Goal: Information Seeking & Learning: Find specific fact

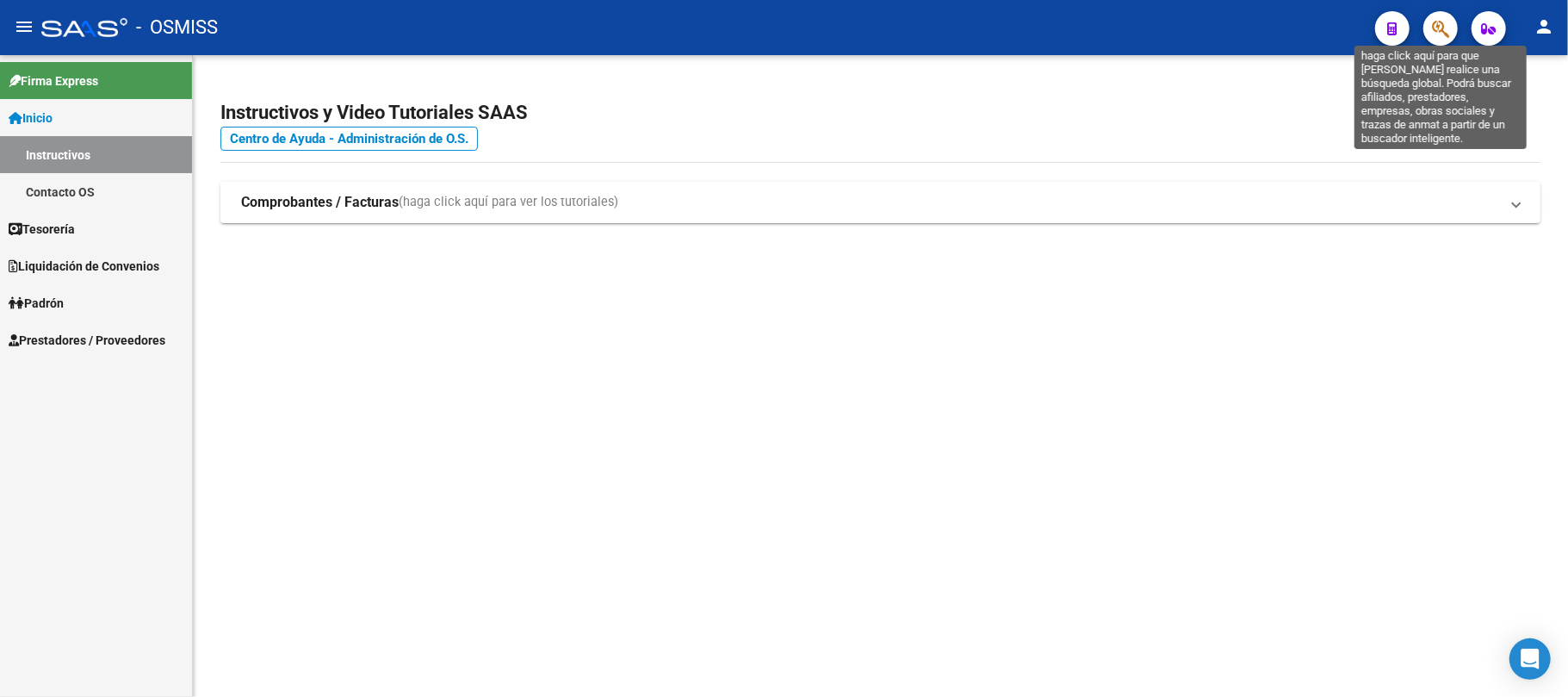
click at [1432, 28] on icon "button" at bounding box center [1440, 29] width 17 height 20
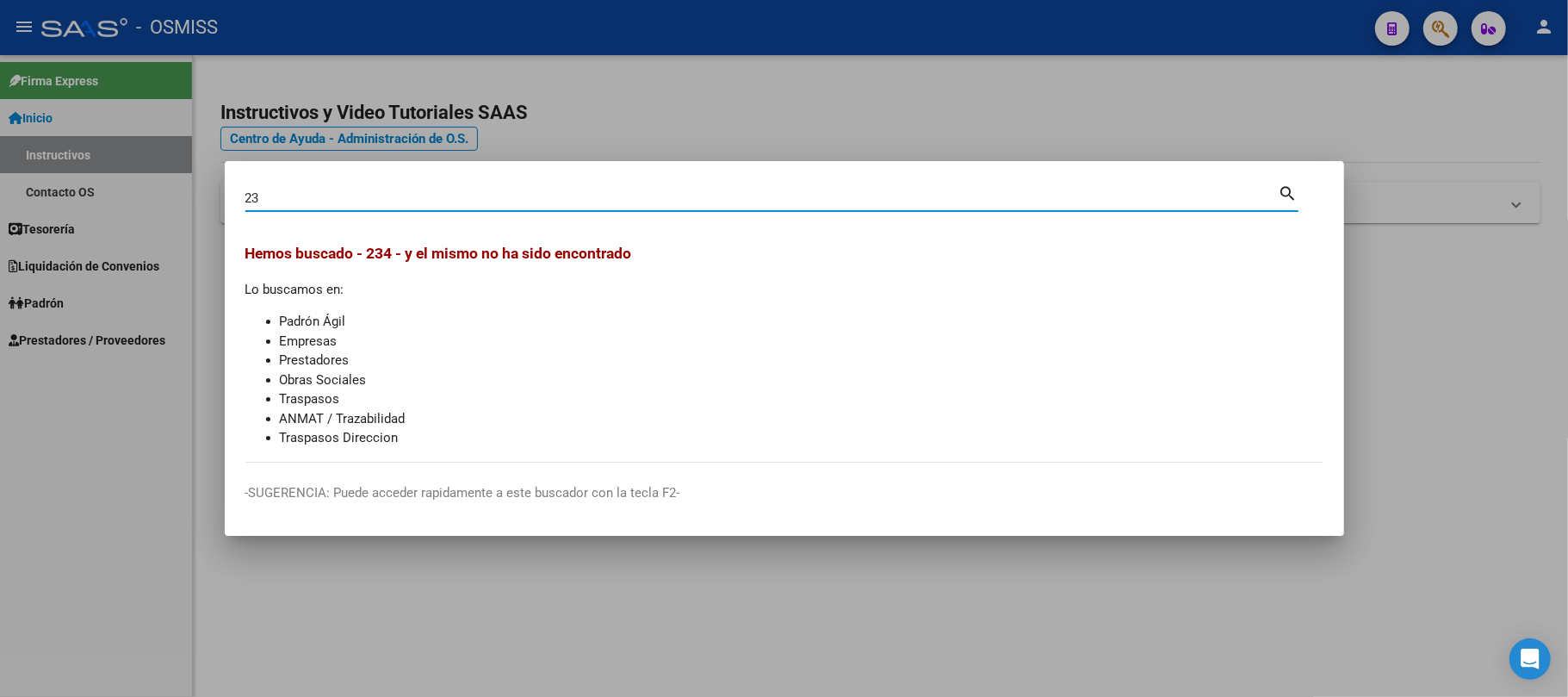
type input "2"
type input "[PERSON_NAME]"
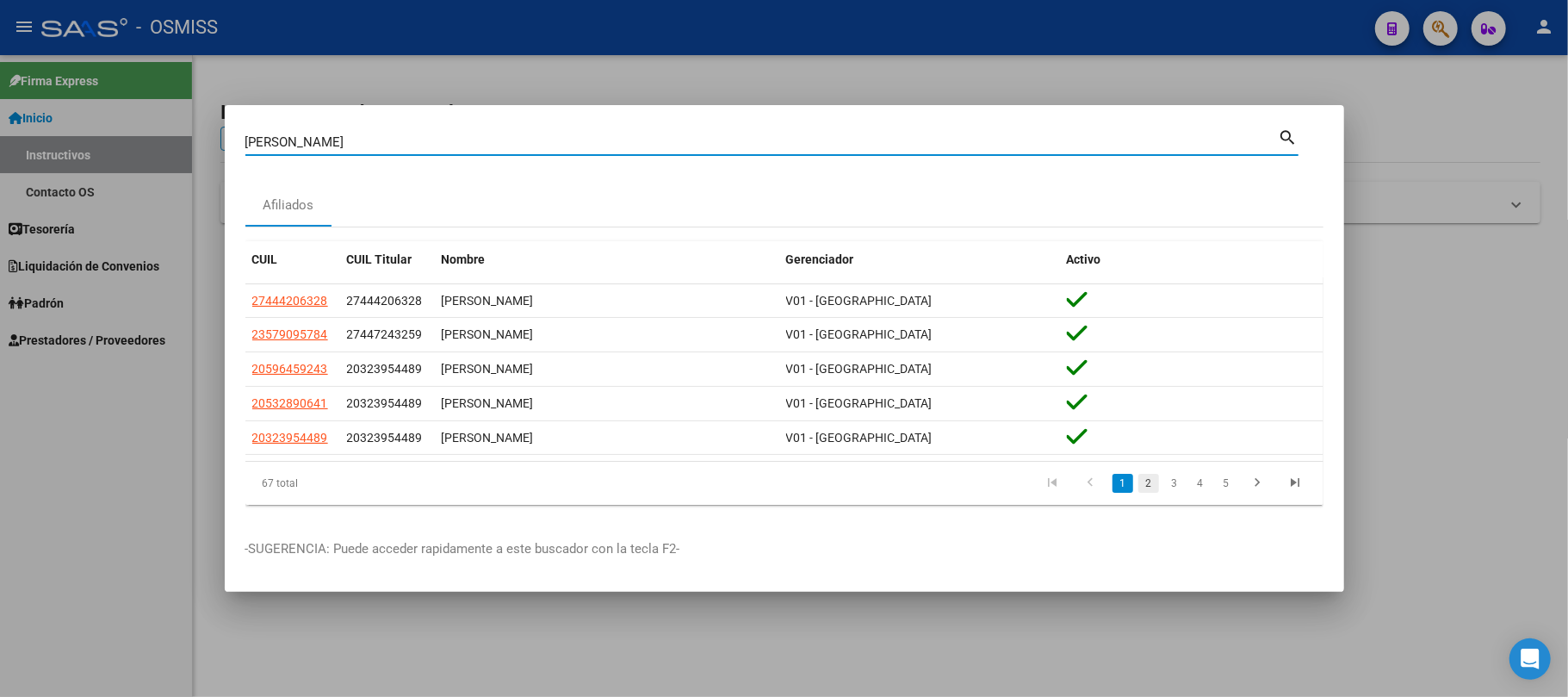
click at [1141, 487] on link "2" at bounding box center [1148, 483] width 21 height 19
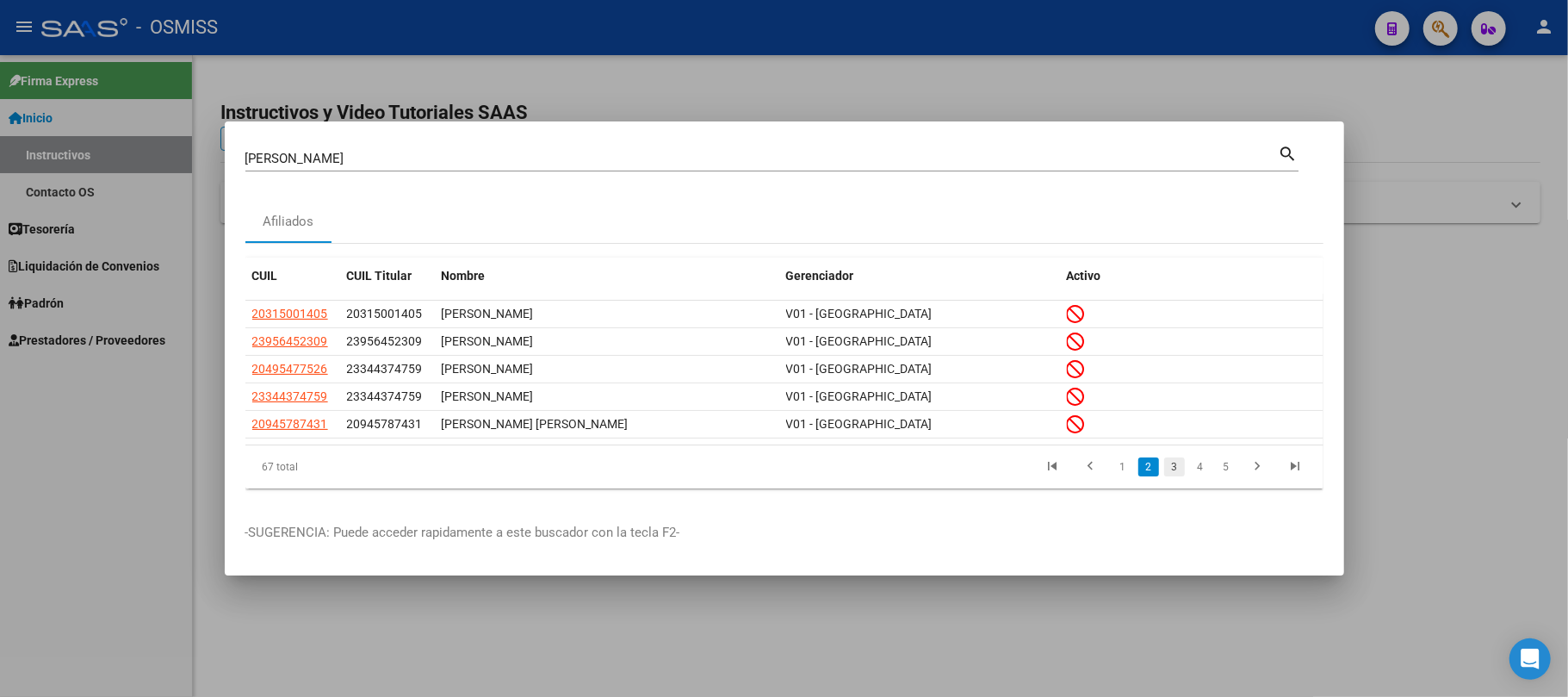
click at [1175, 470] on link "3" at bounding box center [1174, 467] width 21 height 19
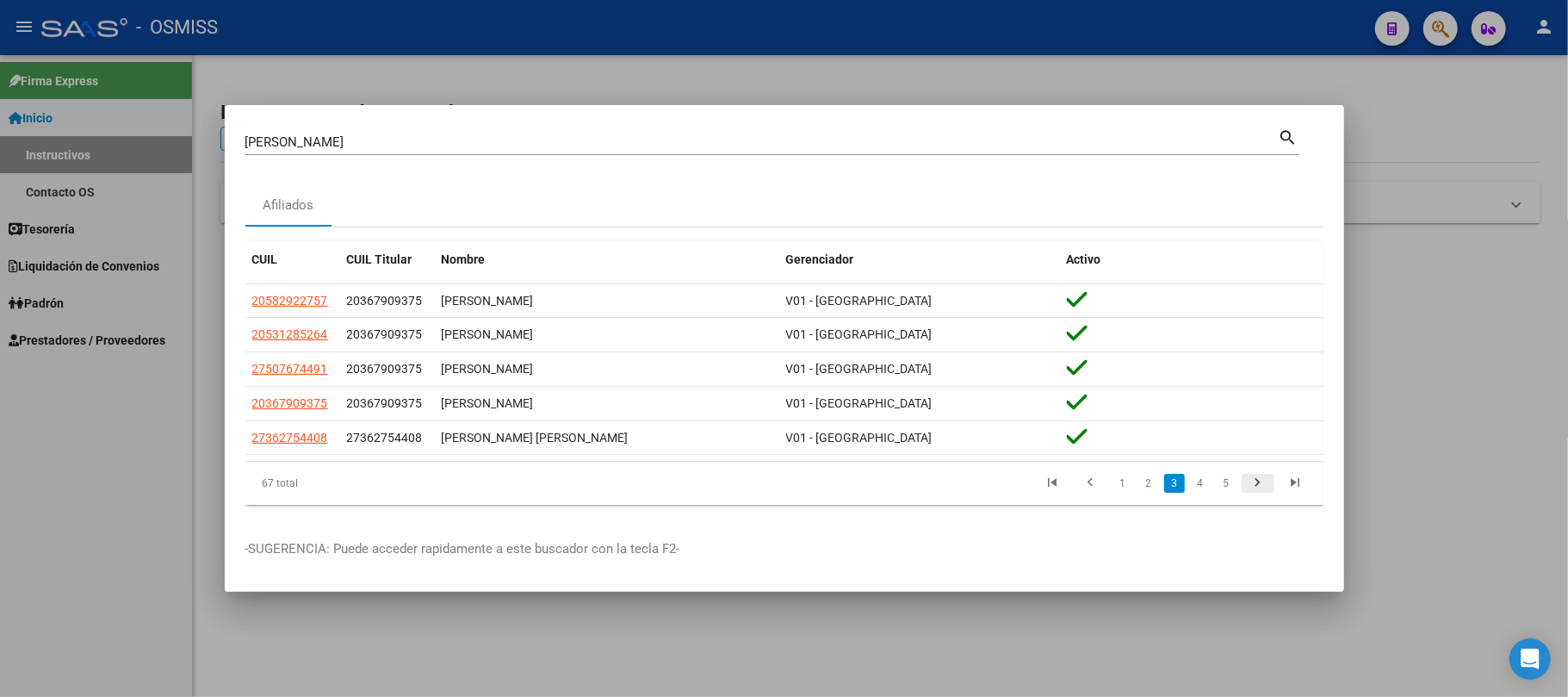
click at [1264, 480] on icon "go to next page" at bounding box center [1258, 485] width 23 height 21
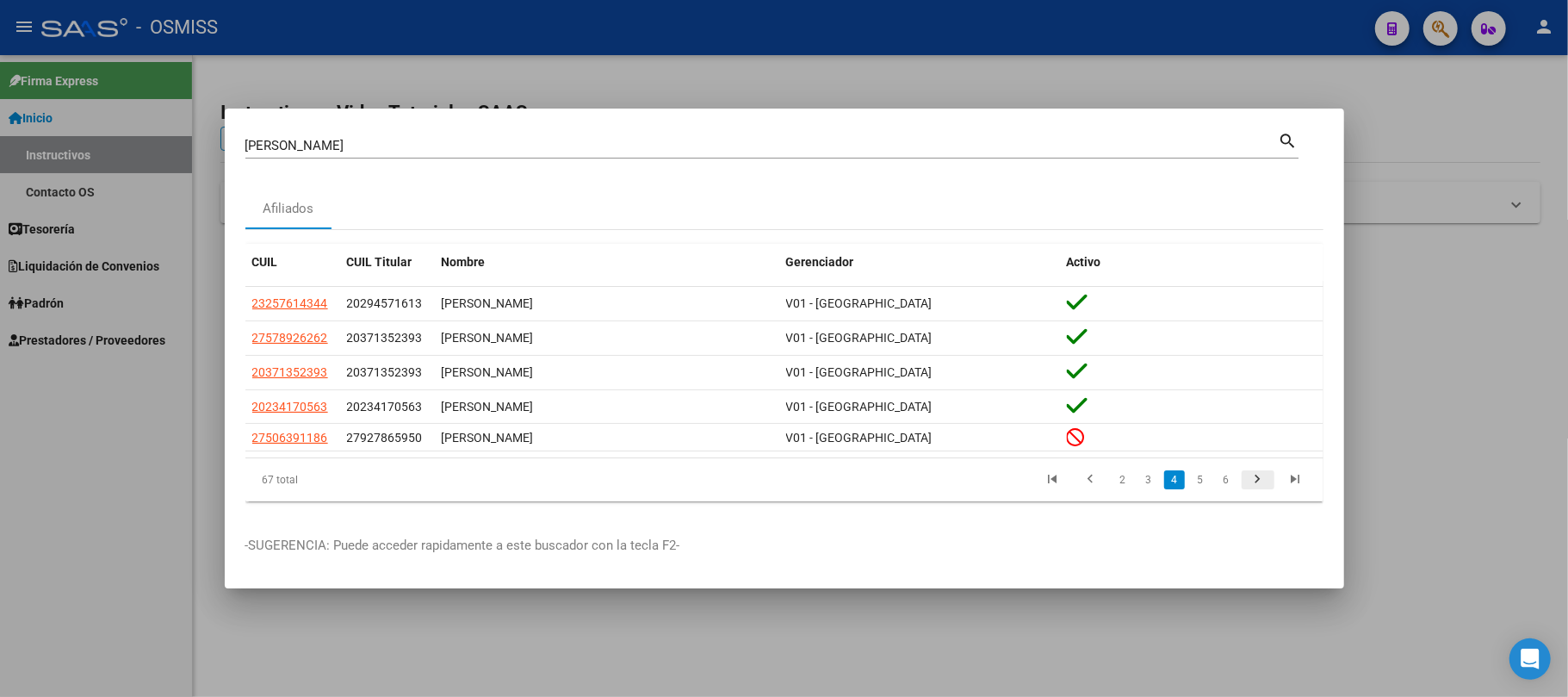
click at [1264, 480] on icon "go to next page" at bounding box center [1258, 481] width 23 height 21
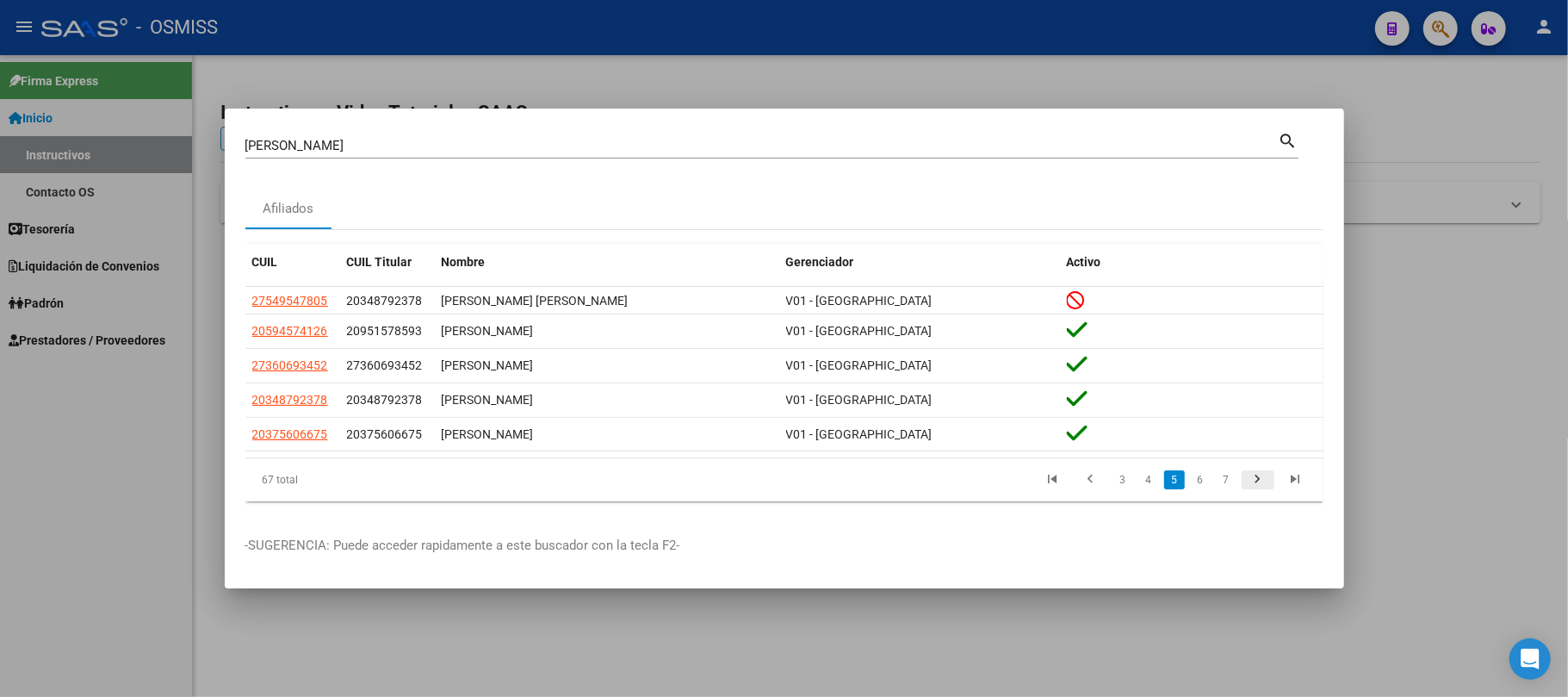
click at [1264, 480] on icon "go to next page" at bounding box center [1258, 481] width 23 height 21
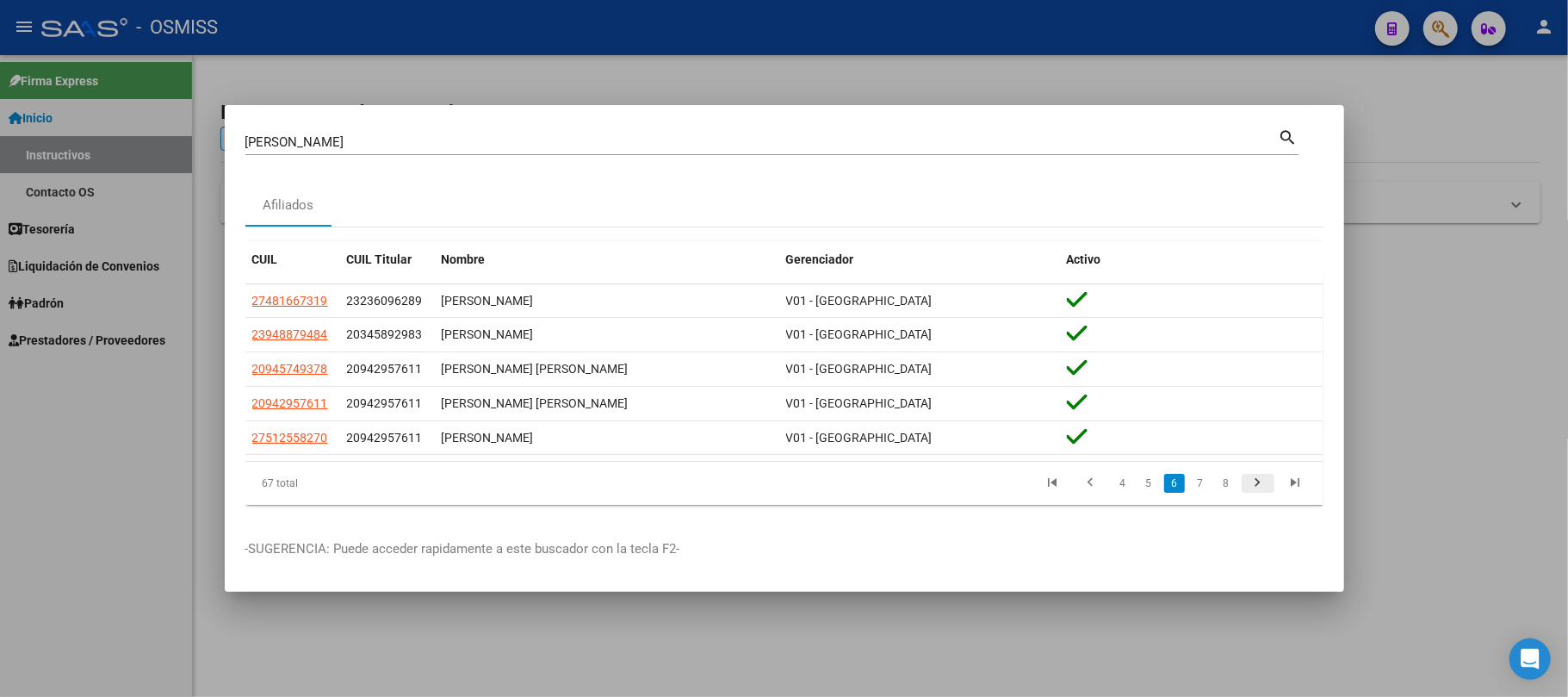
click at [1264, 480] on icon "go to next page" at bounding box center [1258, 485] width 23 height 21
click at [1251, 484] on icon "go to next page" at bounding box center [1258, 485] width 23 height 21
click at [1255, 480] on icon "go to next page" at bounding box center [1258, 485] width 23 height 21
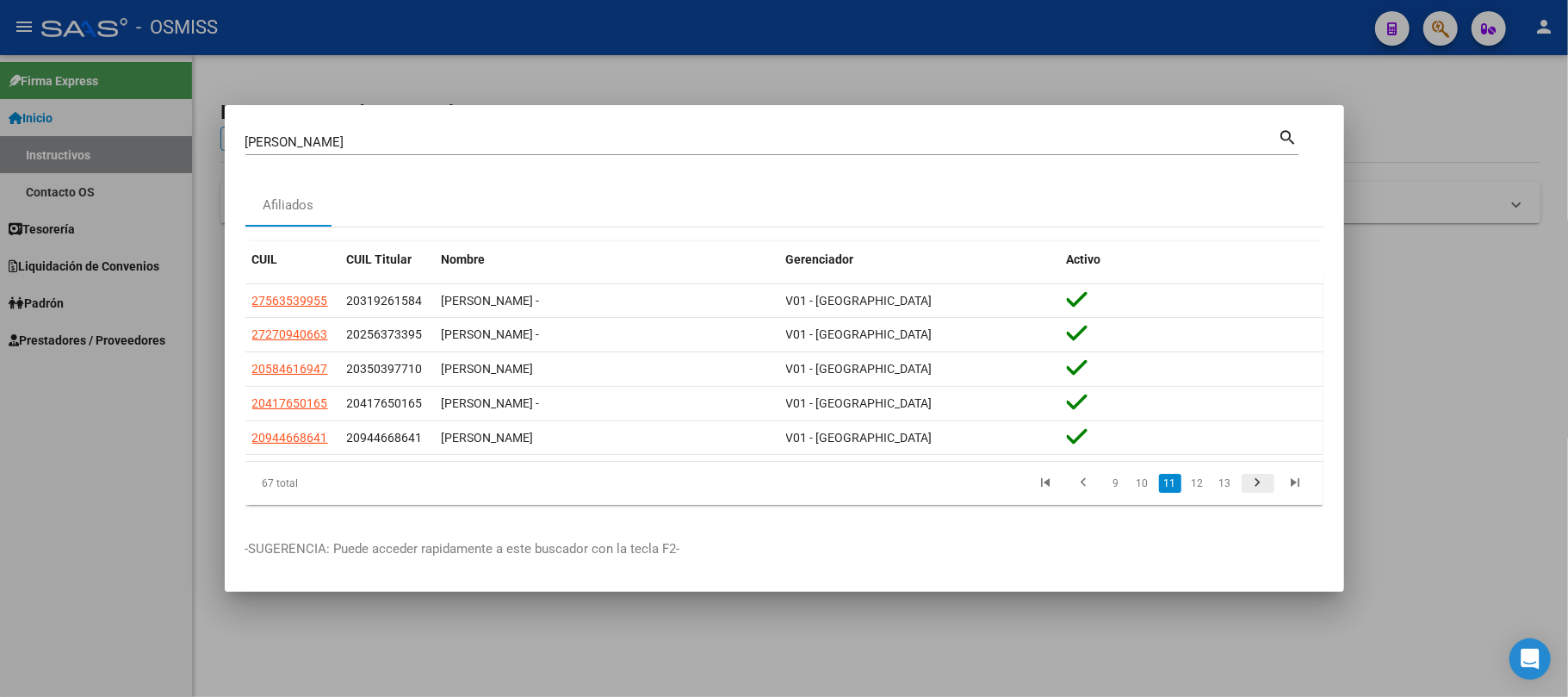
click at [1255, 480] on icon "go to next page" at bounding box center [1258, 485] width 23 height 21
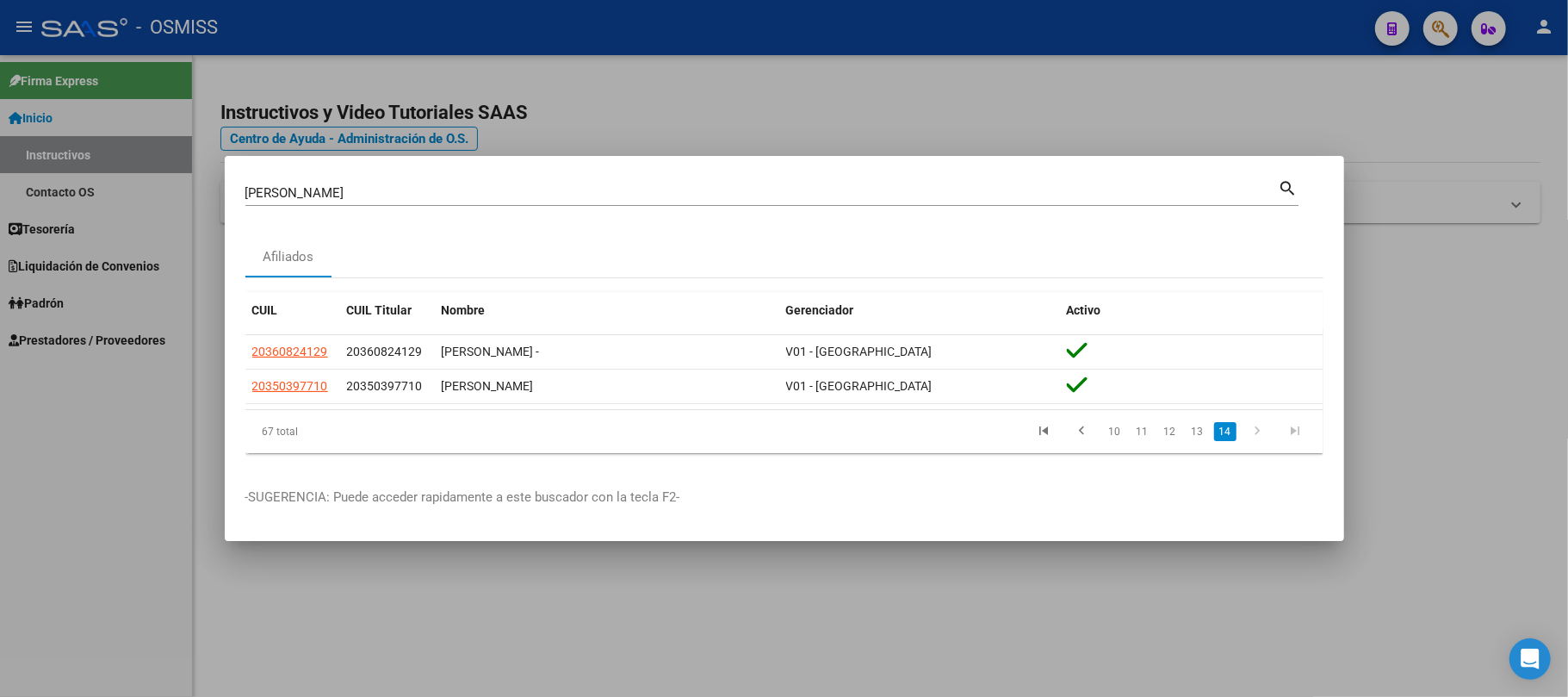
click at [1482, 280] on div at bounding box center [784, 348] width 1568 height 697
